Goal: Information Seeking & Learning: Learn about a topic

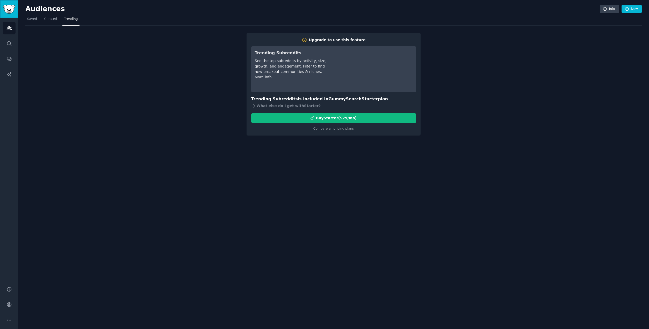
click at [10, 8] on img "Sidebar" at bounding box center [9, 9] width 12 height 9
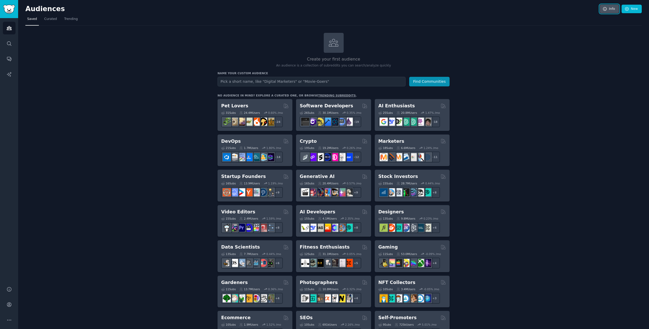
click at [605, 12] on link "Info" at bounding box center [609, 9] width 19 height 9
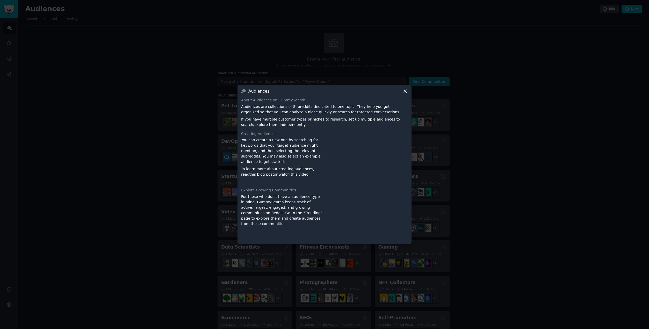
click at [406, 90] on icon at bounding box center [404, 91] width 5 height 5
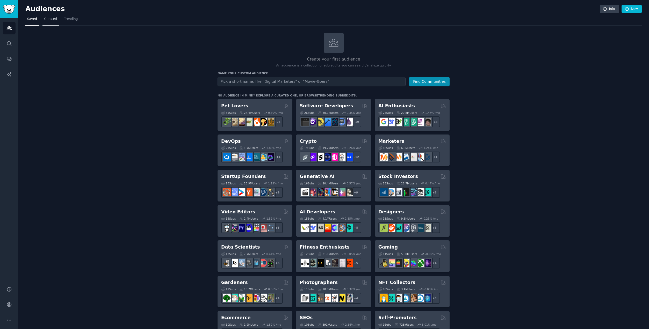
click at [52, 18] on span "Curated" at bounding box center [50, 19] width 13 height 5
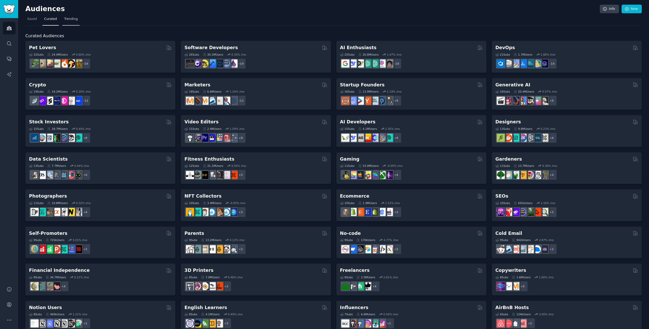
click at [72, 21] on link "Trending" at bounding box center [70, 20] width 17 height 11
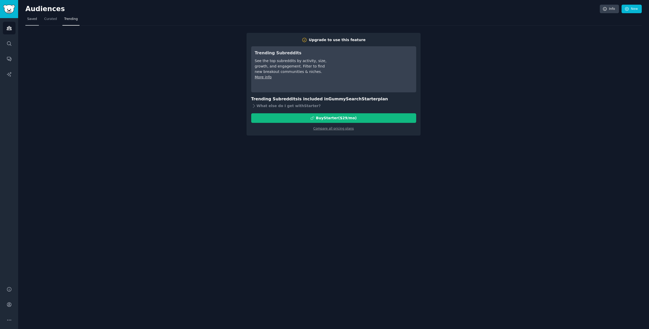
click at [34, 17] on span "Saved" at bounding box center [32, 19] width 10 height 5
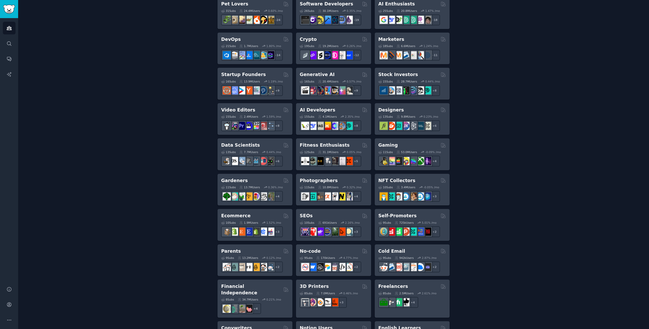
scroll to position [104, 0]
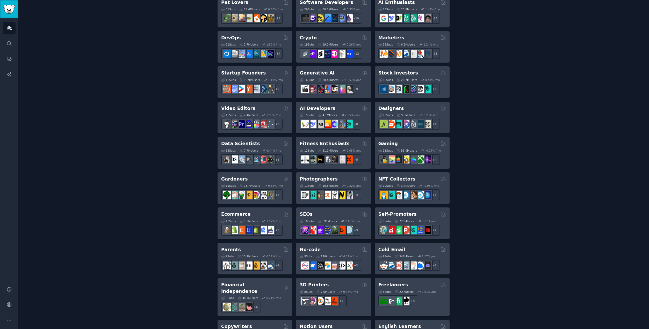
click at [12, 11] on img "Sidebar" at bounding box center [9, 9] width 12 height 9
click at [9, 42] on icon "Sidebar" at bounding box center [9, 43] width 4 height 4
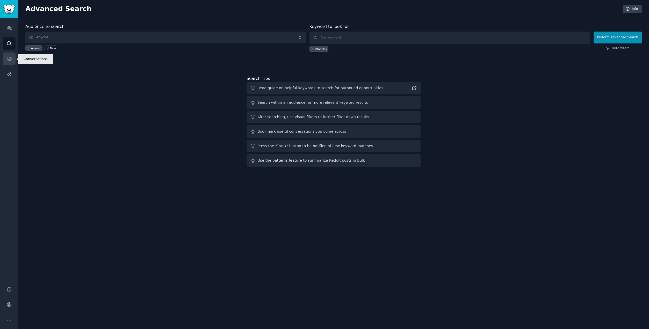
click at [9, 59] on icon "Sidebar" at bounding box center [9, 59] width 4 height 4
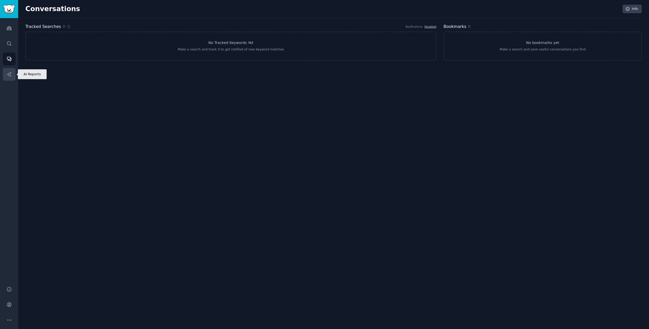
click at [11, 77] on icon "Sidebar" at bounding box center [8, 74] width 5 height 5
click at [11, 11] on img "Sidebar" at bounding box center [9, 9] width 12 height 9
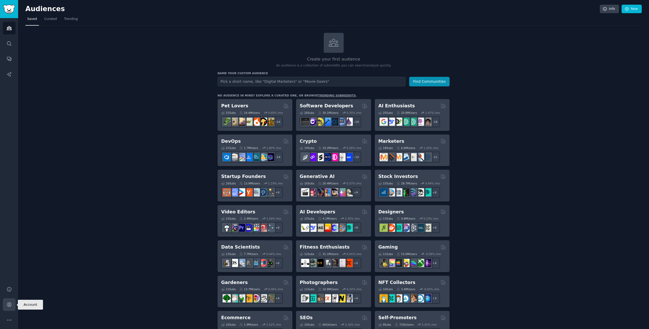
click at [10, 307] on icon "Sidebar" at bounding box center [9, 305] width 4 height 4
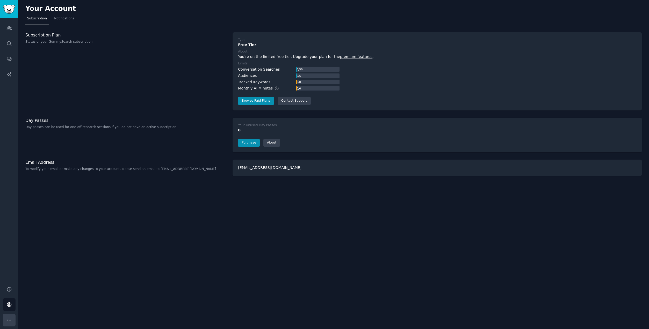
click at [14, 322] on button "More" at bounding box center [9, 320] width 13 height 13
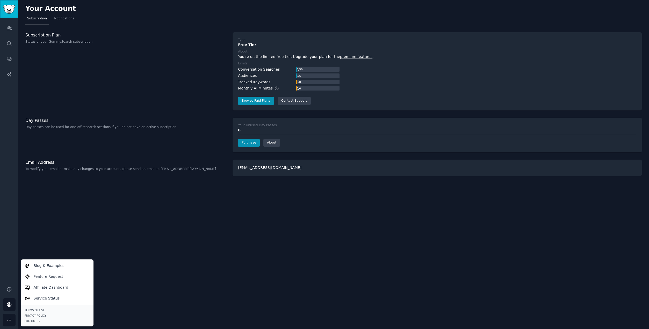
click at [6, 9] on img "Sidebar" at bounding box center [9, 9] width 12 height 9
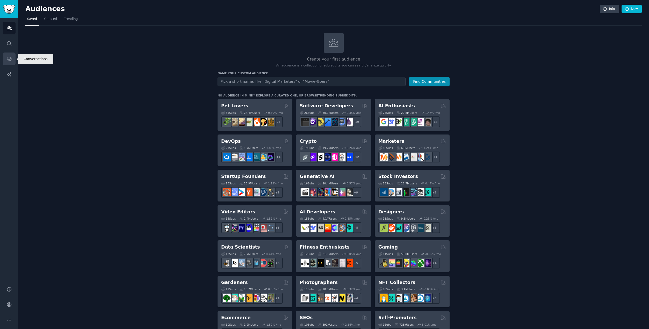
click at [12, 62] on link "Conversations" at bounding box center [9, 59] width 13 height 13
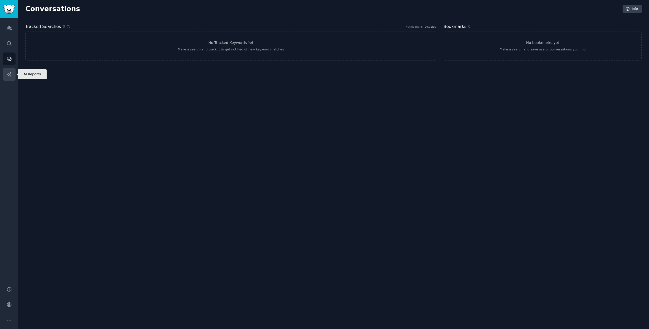
click at [10, 72] on icon "Sidebar" at bounding box center [8, 74] width 5 height 5
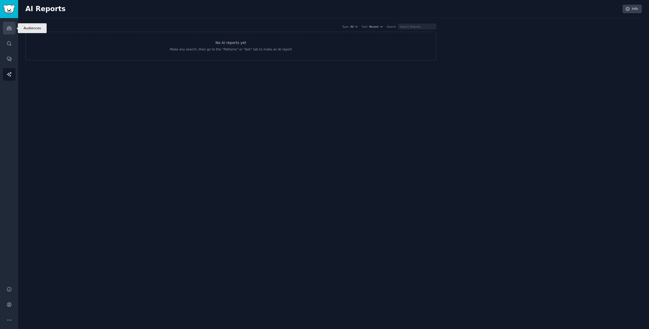
click at [9, 32] on link "Audiences" at bounding box center [9, 28] width 13 height 13
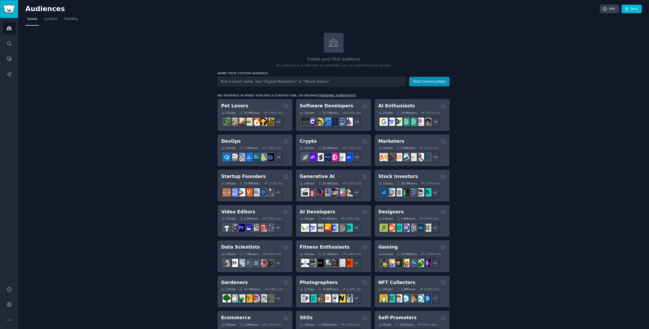
click at [10, 5] on img "Sidebar" at bounding box center [9, 9] width 12 height 9
click at [605, 7] on icon at bounding box center [604, 9] width 5 height 5
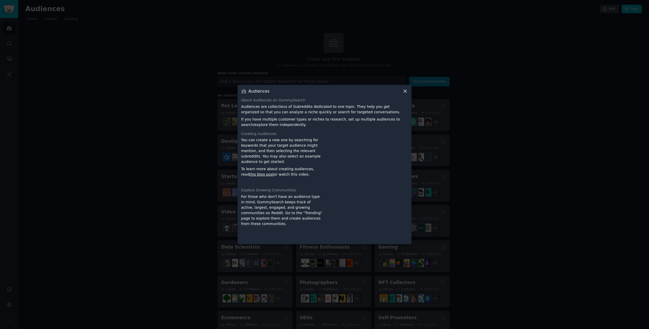
click at [337, 8] on div at bounding box center [324, 164] width 649 height 329
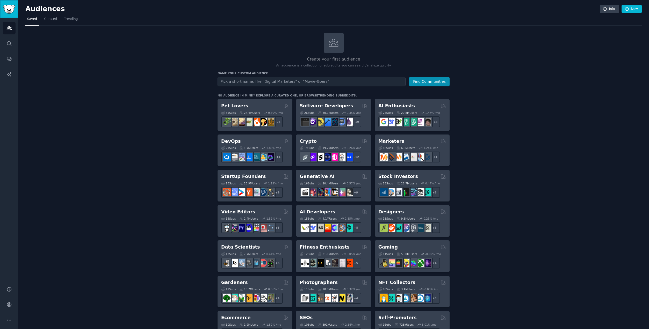
click at [14, 9] on img "Sidebar" at bounding box center [9, 9] width 12 height 9
click at [11, 8] on img "Sidebar" at bounding box center [9, 9] width 12 height 9
click at [5, 46] on link "Search" at bounding box center [9, 43] width 13 height 13
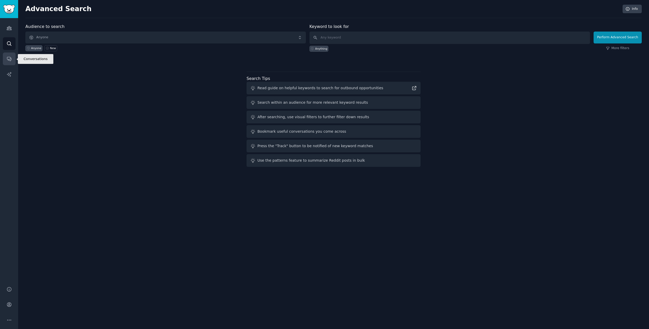
click at [9, 57] on icon "Sidebar" at bounding box center [8, 58] width 5 height 5
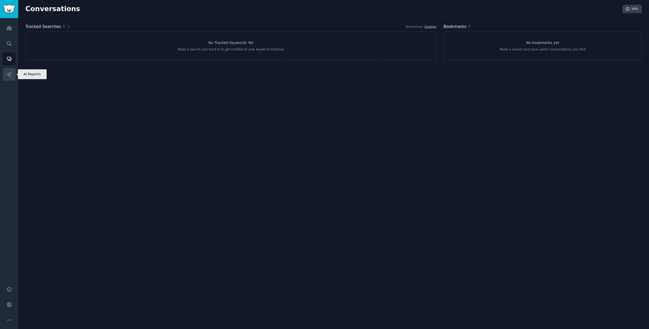
click at [9, 79] on link "AI Reports" at bounding box center [9, 74] width 13 height 13
click at [9, 15] on link "Sidebar" at bounding box center [9, 9] width 18 height 18
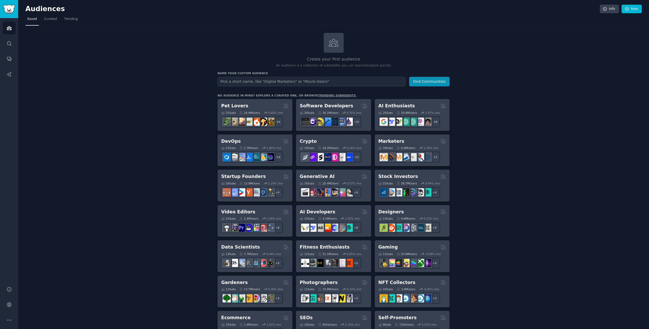
click at [16, 37] on div "Audiences Search Conversations AI Reports" at bounding box center [9, 149] width 18 height 262
click at [15, 39] on link "Search" at bounding box center [9, 43] width 13 height 13
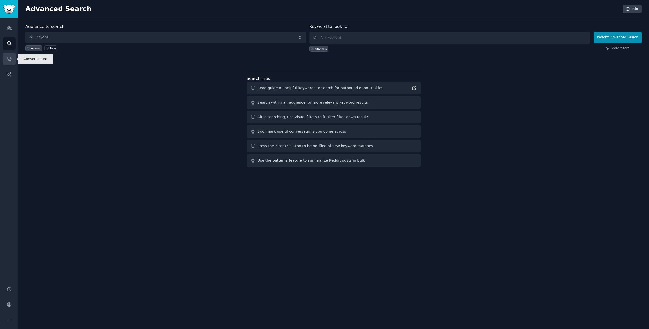
click at [14, 62] on link "Conversations" at bounding box center [9, 59] width 13 height 13
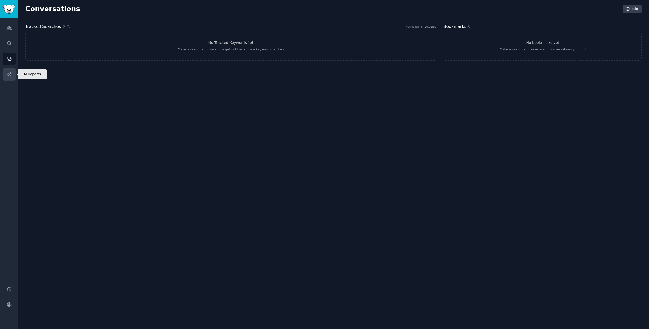
click at [12, 75] on link "AI Reports" at bounding box center [9, 74] width 13 height 13
click at [12, 10] on img "Sidebar" at bounding box center [9, 9] width 12 height 9
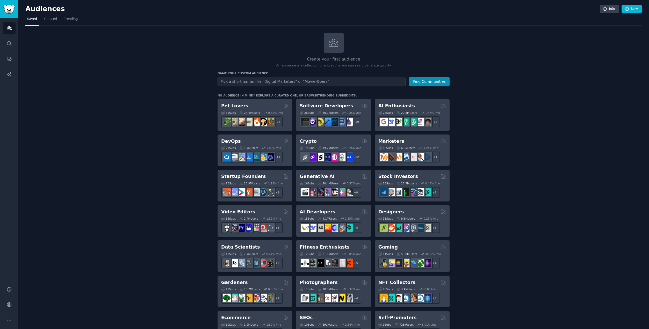
click at [162, 147] on div "Create your first audience An audience is a collection of subreddits you can se…" at bounding box center [333, 315] width 616 height 564
click at [48, 20] on span "Curated" at bounding box center [50, 19] width 13 height 5
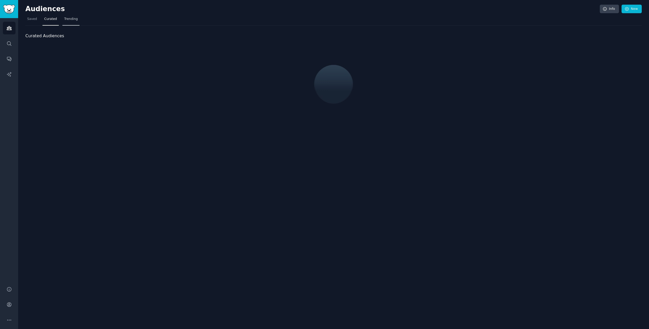
click at [70, 19] on span "Trending" at bounding box center [70, 19] width 13 height 5
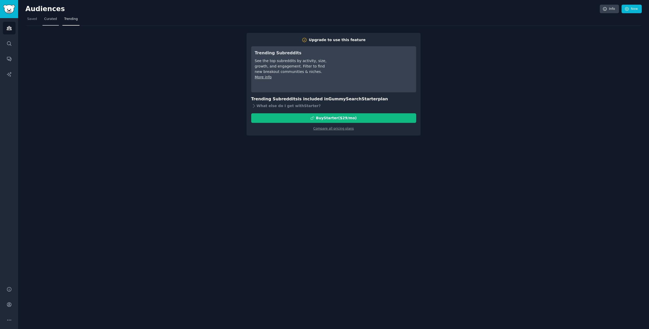
click at [52, 20] on span "Curated" at bounding box center [50, 19] width 13 height 5
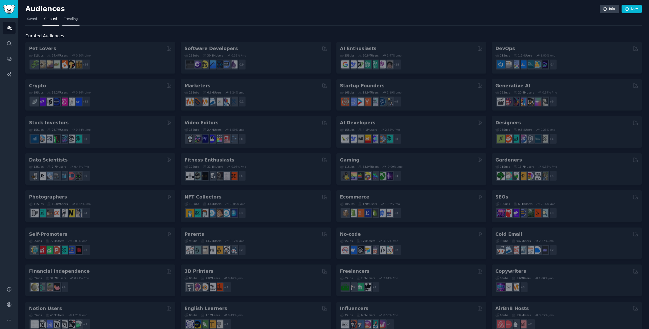
click at [65, 20] on span "Trending" at bounding box center [70, 19] width 13 height 5
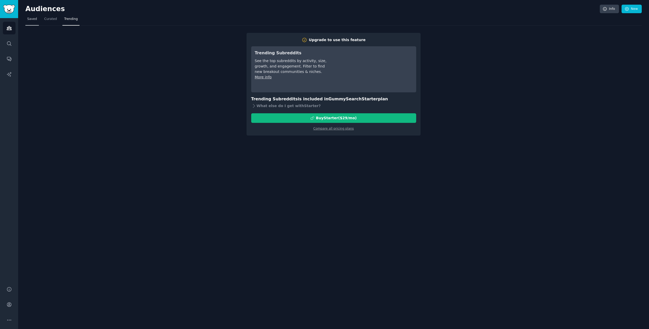
click at [35, 22] on link "Saved" at bounding box center [31, 20] width 13 height 11
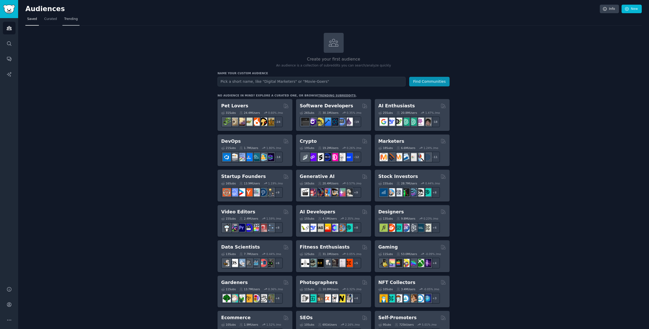
click at [66, 22] on link "Trending" at bounding box center [70, 20] width 17 height 11
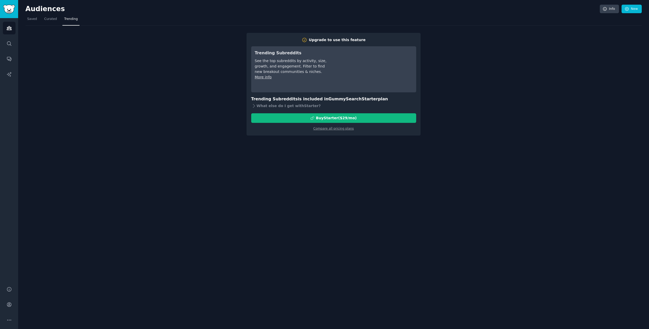
click at [265, 78] on link "More info" at bounding box center [263, 77] width 17 height 4
click at [9, 9] on img "Sidebar" at bounding box center [9, 9] width 12 height 9
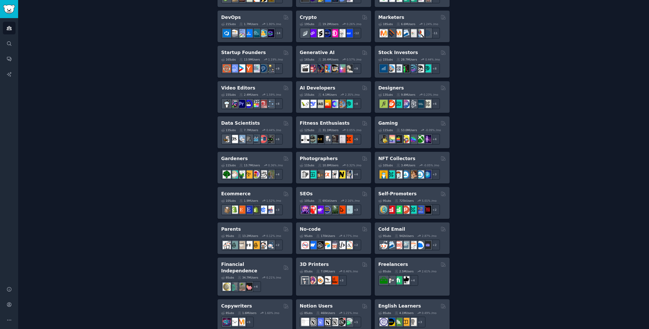
scroll to position [129, 0]
